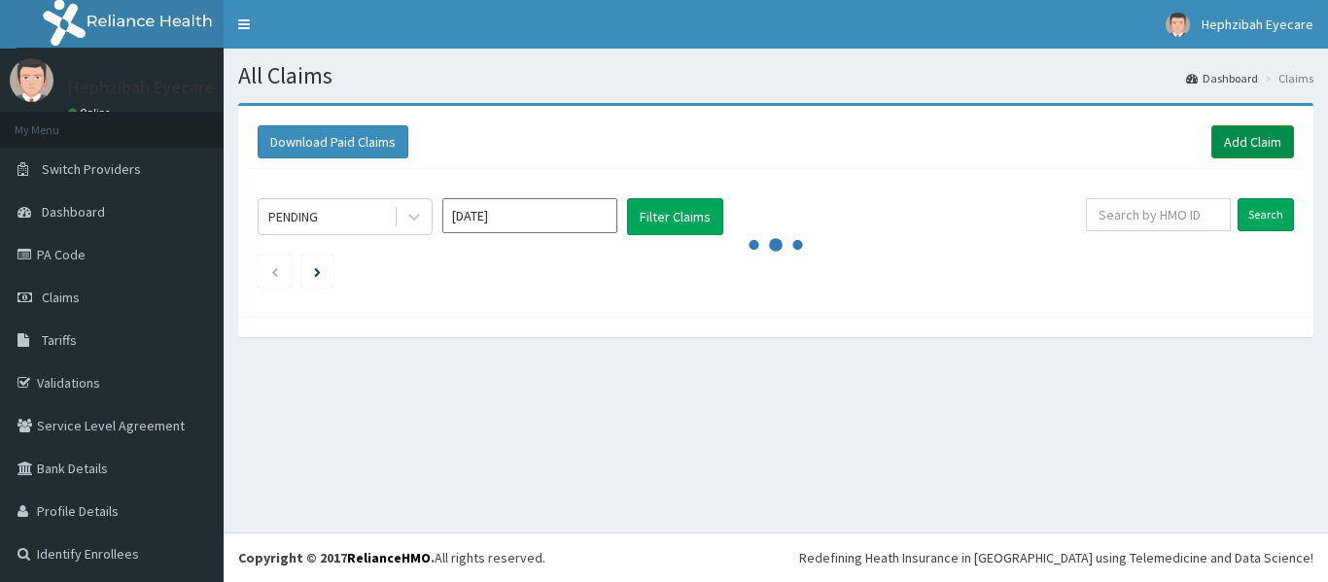
click at [1226, 148] on link "Add Claim" at bounding box center [1252, 141] width 83 height 33
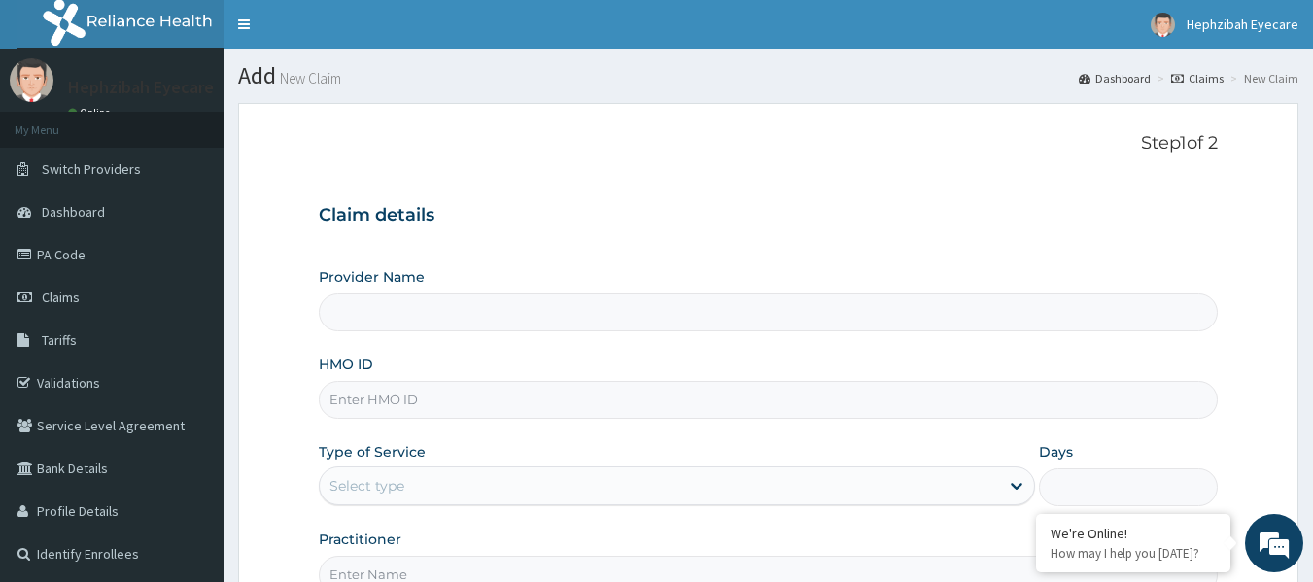
click at [405, 415] on input "HMO ID" at bounding box center [769, 400] width 900 height 38
type input "ENP/"
type input "HEPHZIBAH EYE CARE - Sangotedo"
type input "ENP/10276/B"
click at [782, 233] on div "Claim details Provider Name HEPHZIBAH EYE CARE - Sangotedo HMO ID ENP/10276/B T…" at bounding box center [769, 390] width 900 height 408
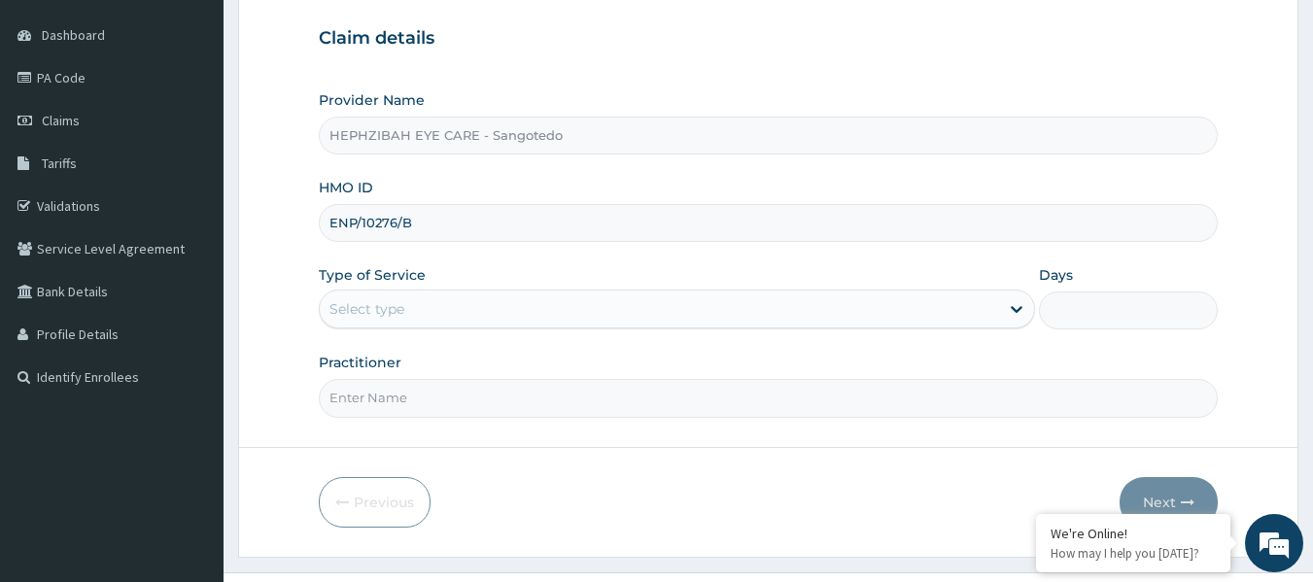
scroll to position [217, 0]
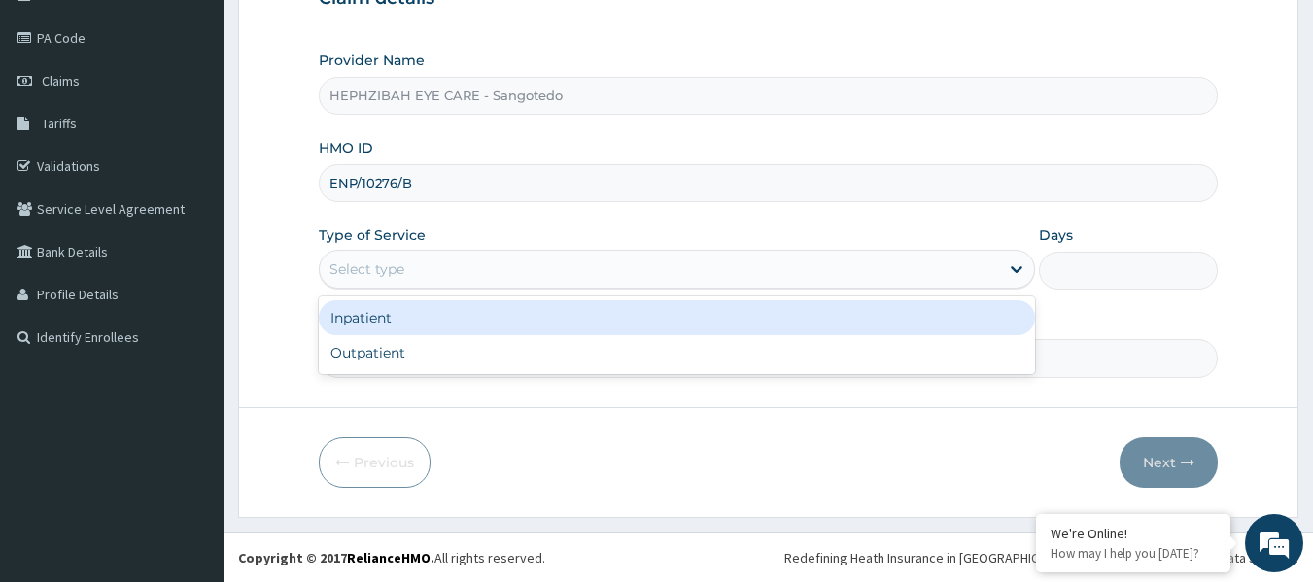
click at [726, 265] on div "Select type" at bounding box center [660, 269] width 680 height 31
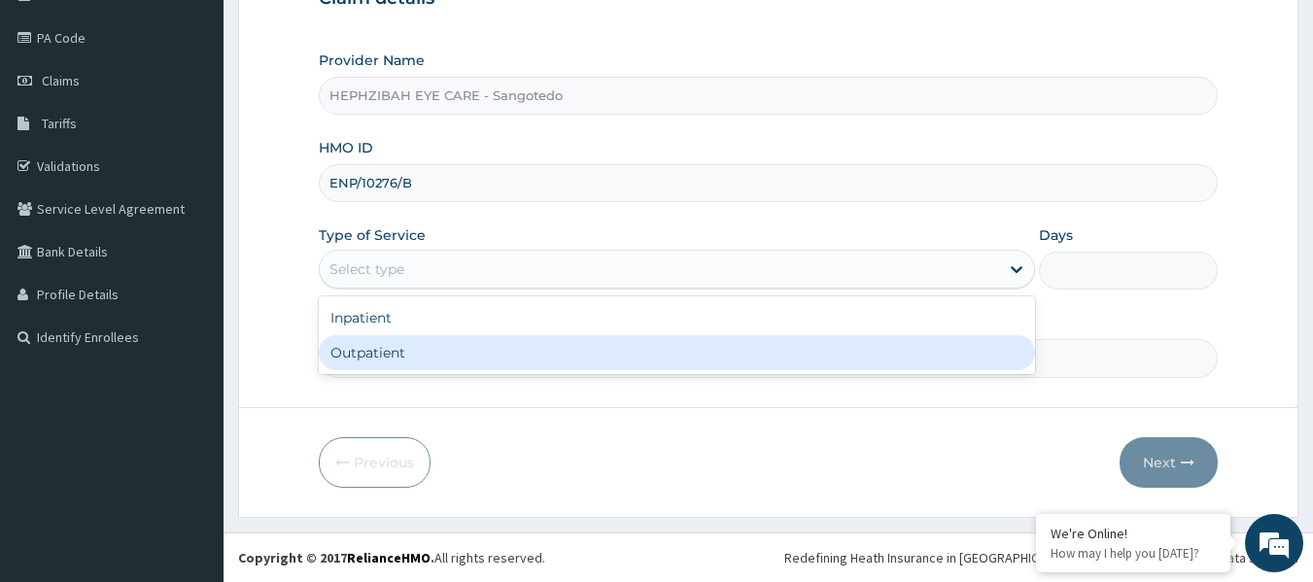
click at [514, 352] on div "Outpatient" at bounding box center [677, 352] width 716 height 35
type input "1"
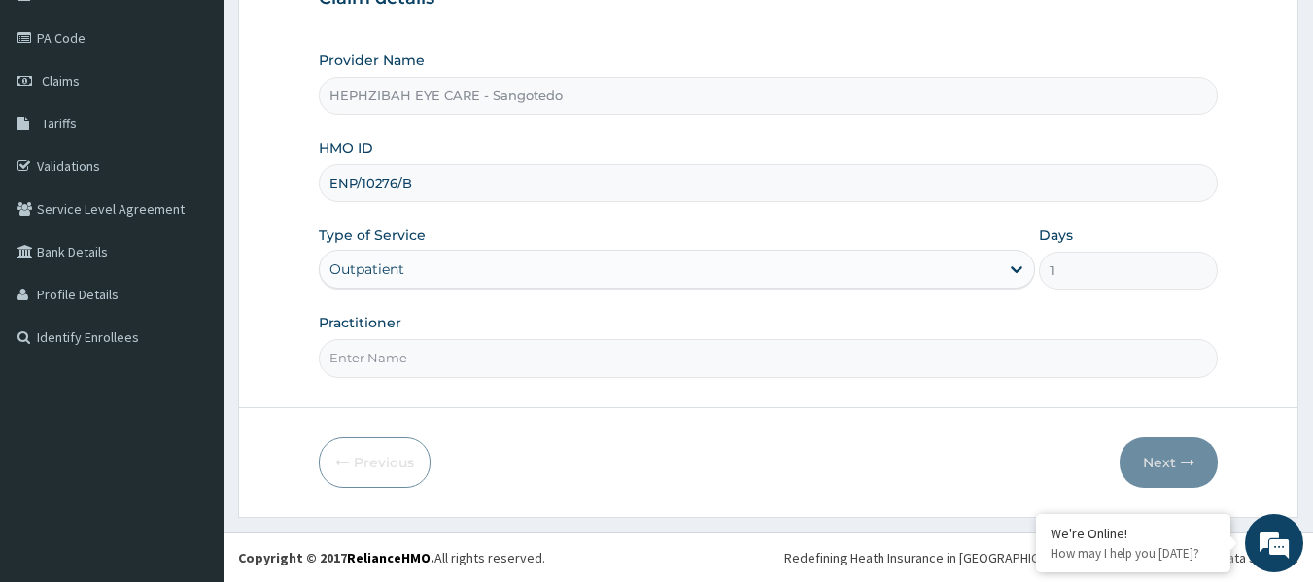
click at [463, 355] on input "Practitioner" at bounding box center [769, 358] width 900 height 38
type input "DR [PERSON_NAME]"
click at [1159, 454] on button "Next" at bounding box center [1169, 462] width 98 height 51
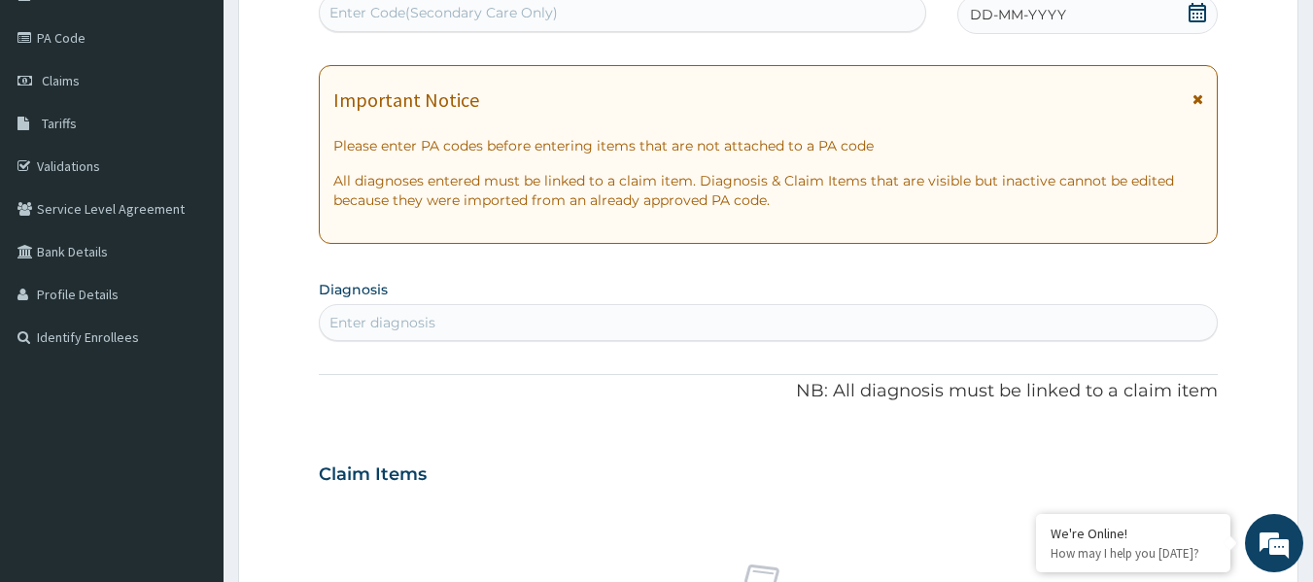
click at [478, 14] on div "Enter Code(Secondary Care Only)" at bounding box center [444, 12] width 228 height 19
paste input "PA/CE8233"
type input "PA/CE8233"
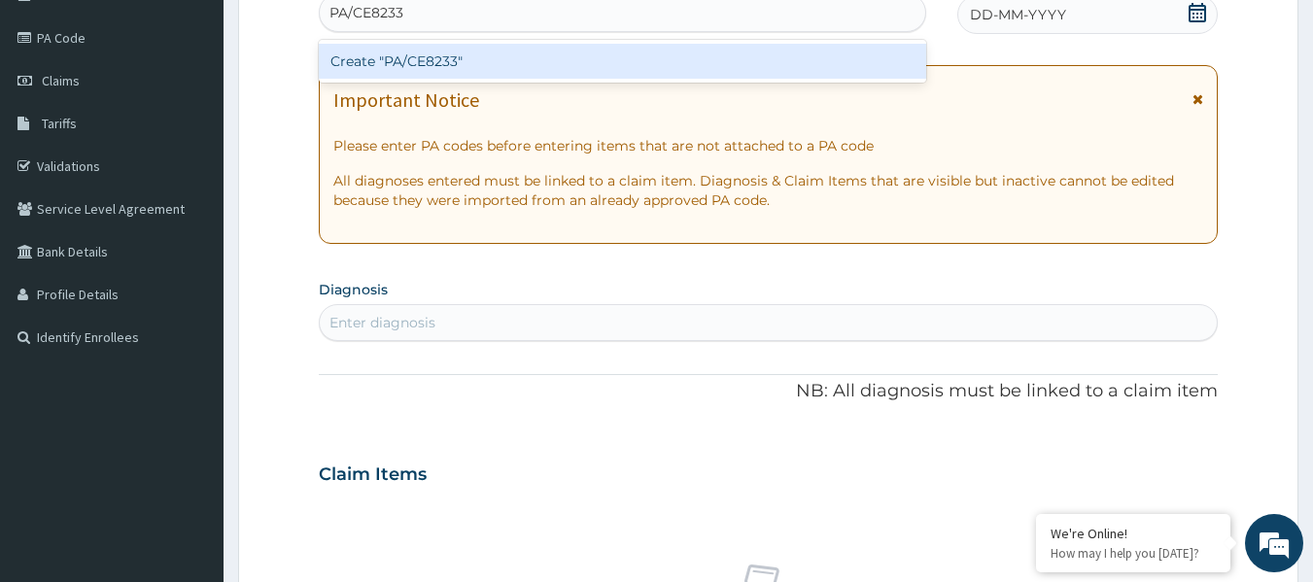
click at [458, 61] on div "Create "PA/CE8233"" at bounding box center [623, 61] width 609 height 35
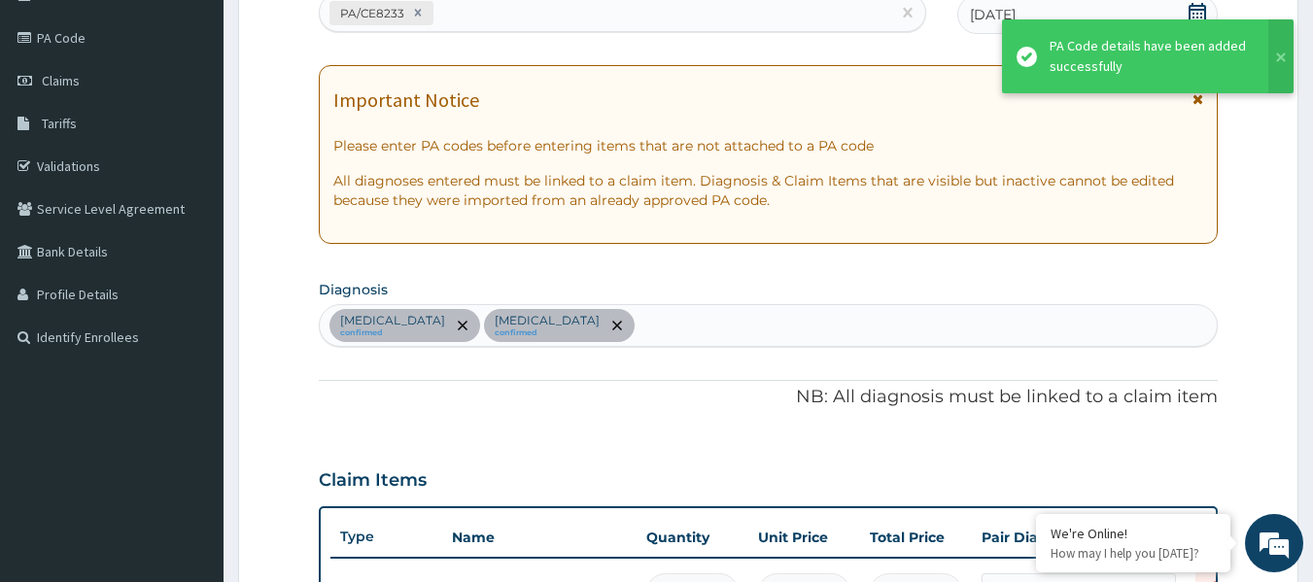
scroll to position [921, 0]
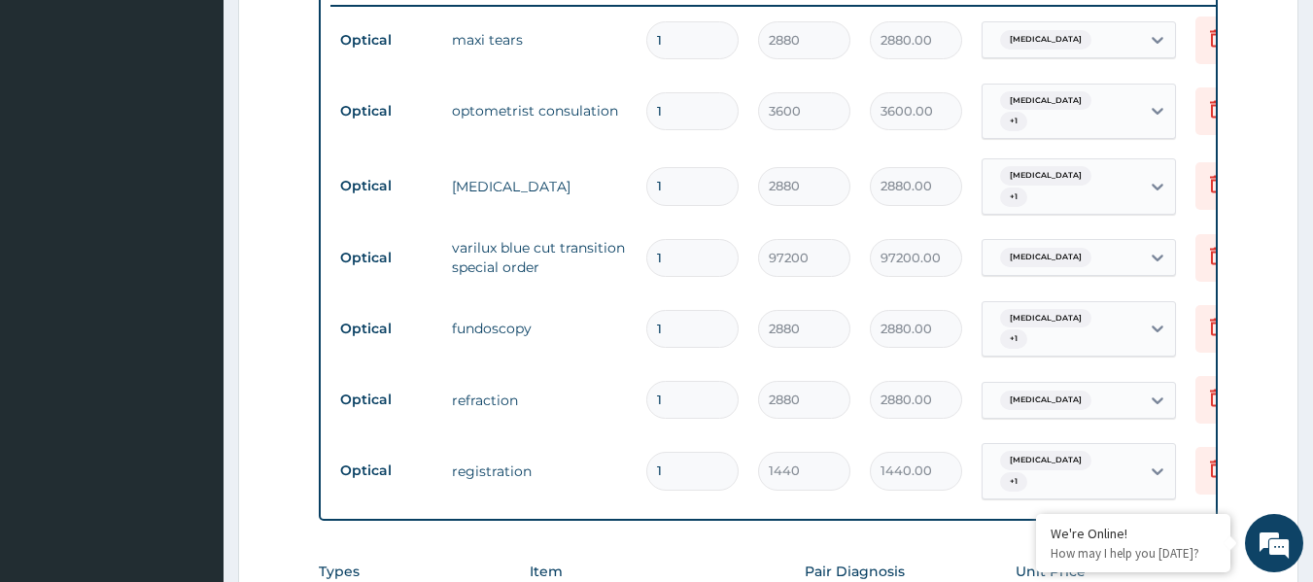
scroll to position [804, 0]
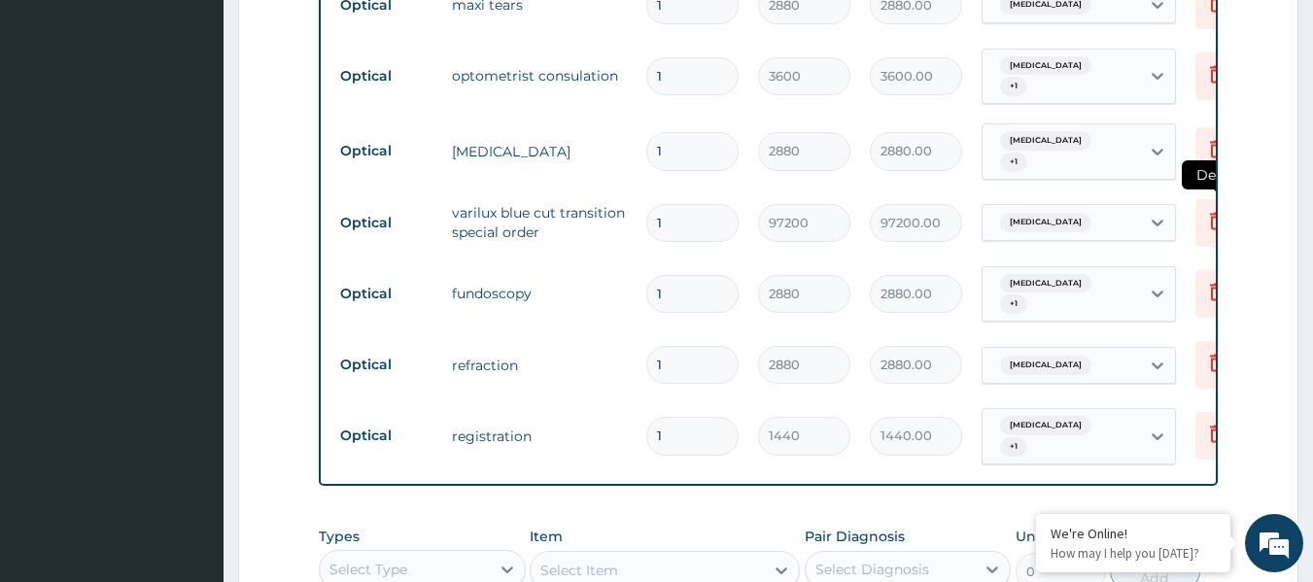
click at [1215, 209] on icon at bounding box center [1216, 220] width 23 height 23
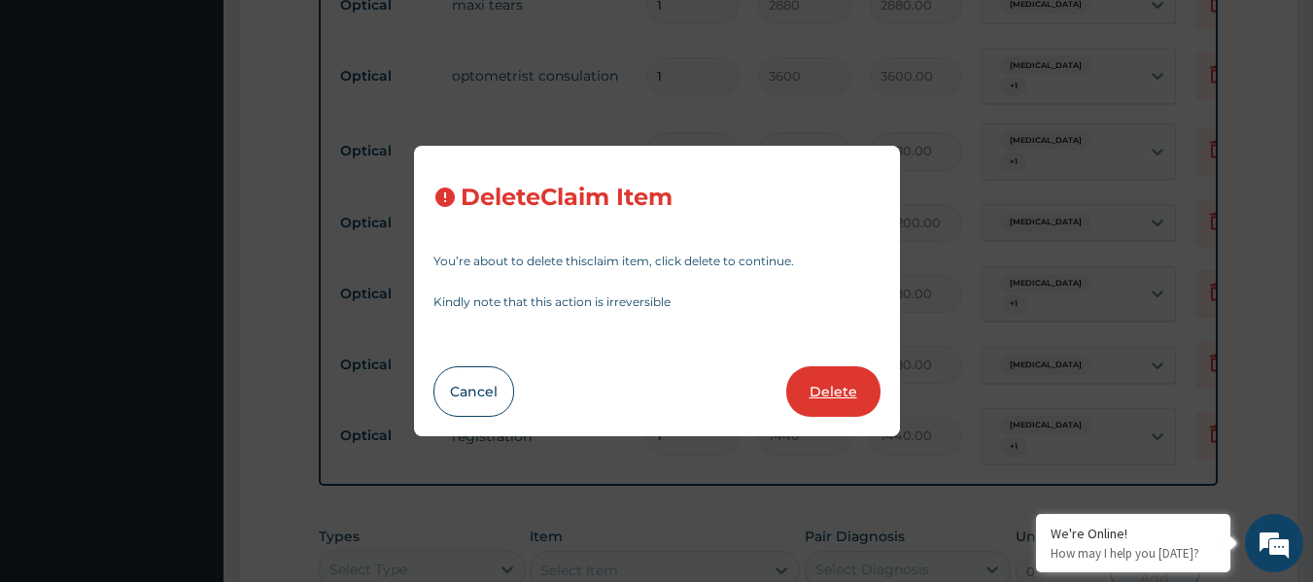
click at [855, 386] on button "Delete" at bounding box center [833, 392] width 94 height 51
type input "2880"
type input "2880.00"
type input "1440"
type input "1440.00"
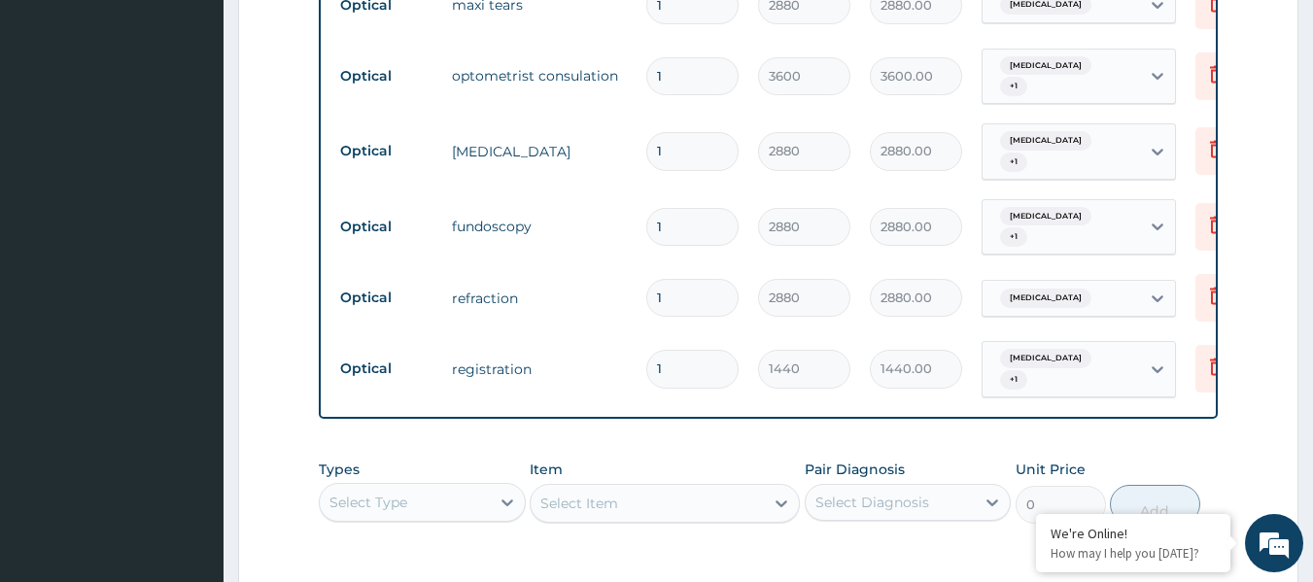
click at [718, 450] on div "Types Select Type Item Select Item Pair Diagnosis Select Diagnosis Unit Price 0…" at bounding box center [769, 492] width 900 height 84
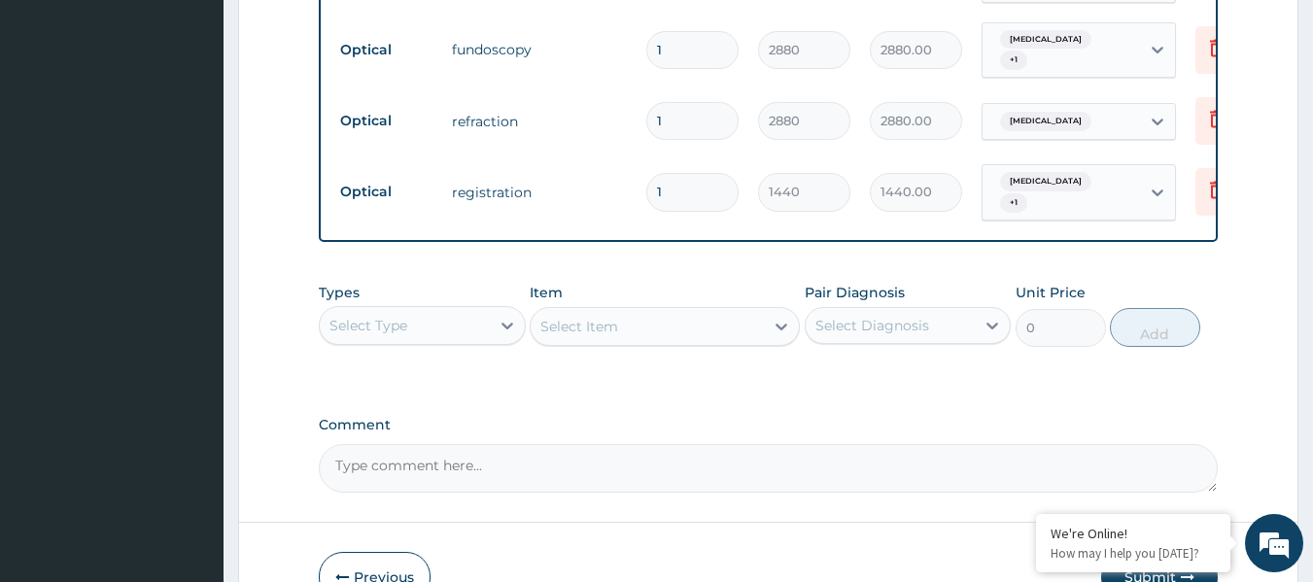
scroll to position [1077, 0]
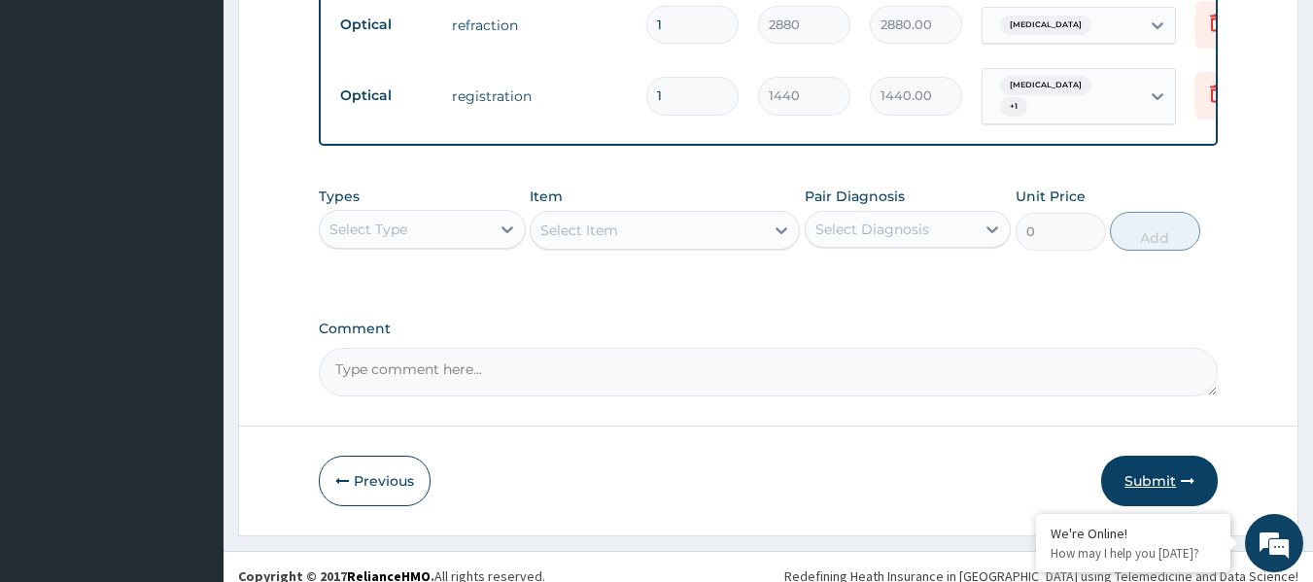
click at [1150, 456] on button "Submit" at bounding box center [1159, 481] width 117 height 51
